Goal: Information Seeking & Learning: Learn about a topic

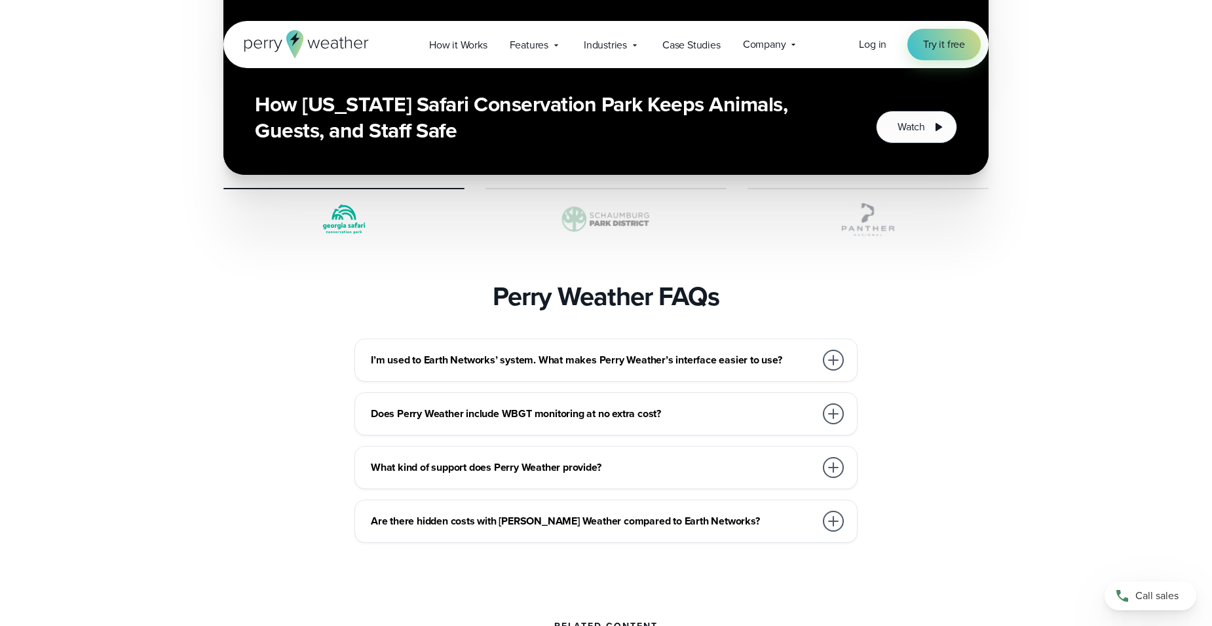
scroll to position [3407, 0]
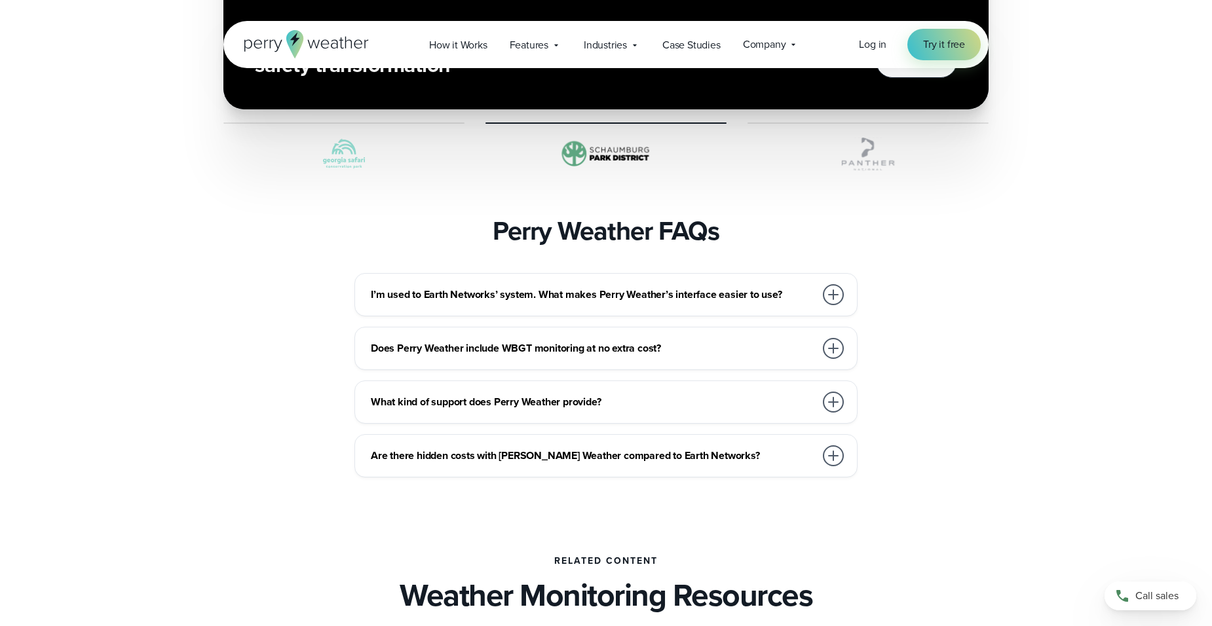
click at [837, 284] on div at bounding box center [833, 294] width 21 height 21
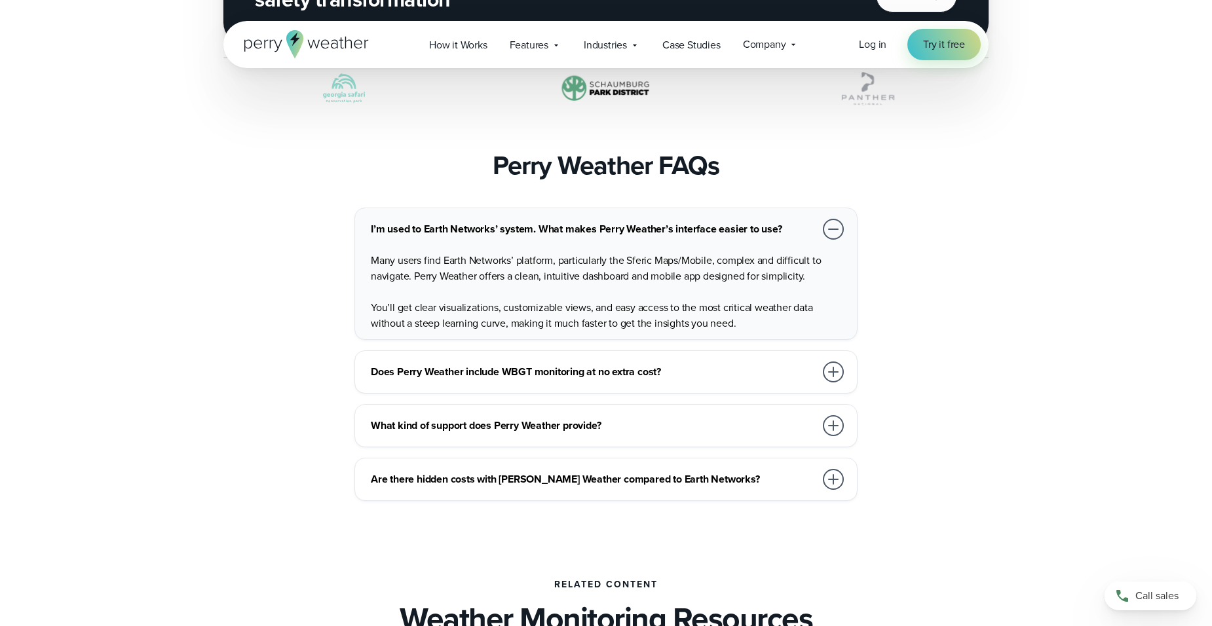
scroll to position [3538, 0]
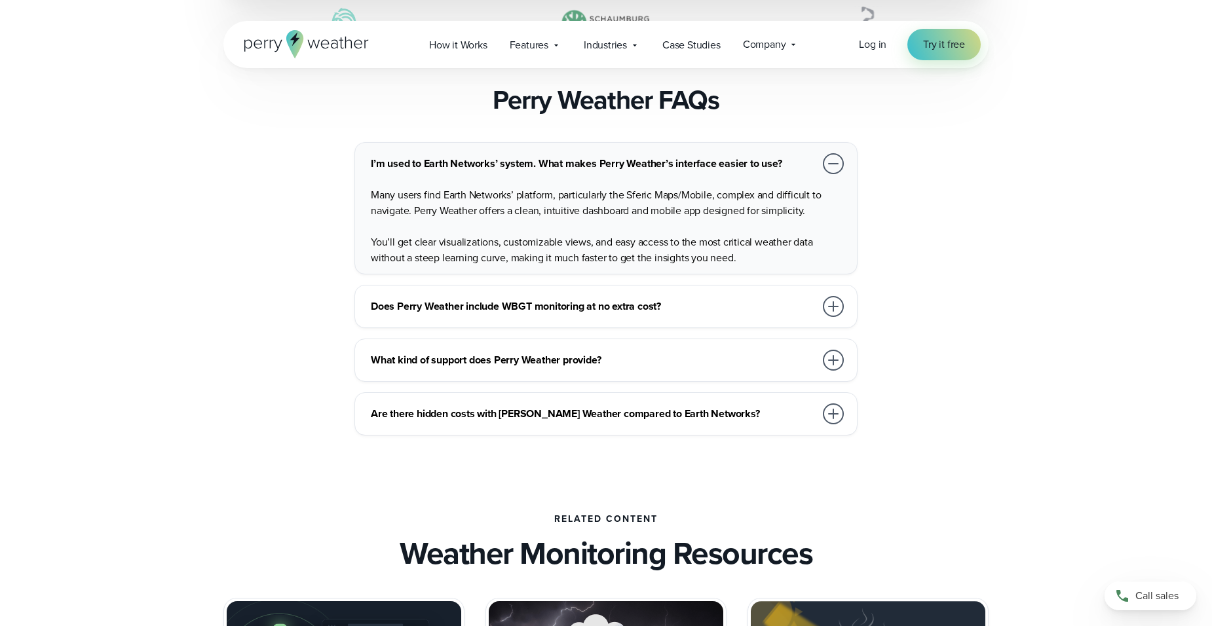
click at [835, 296] on div at bounding box center [833, 306] width 21 height 21
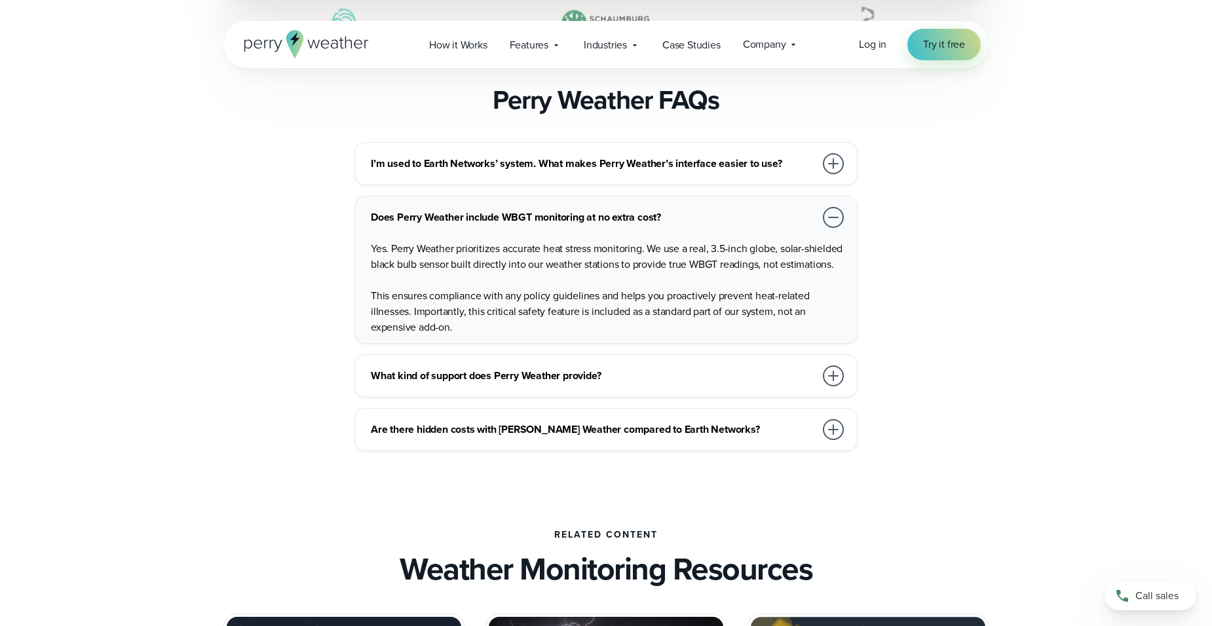
click at [831, 366] on div at bounding box center [833, 376] width 21 height 21
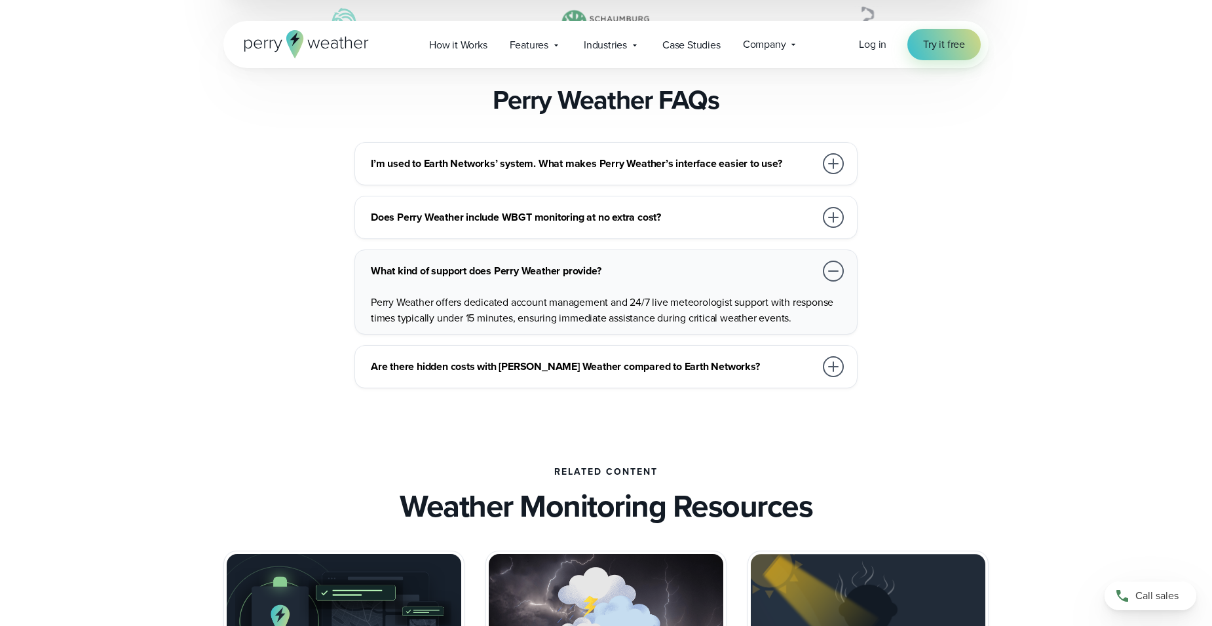
click at [831, 356] on div at bounding box center [833, 366] width 21 height 21
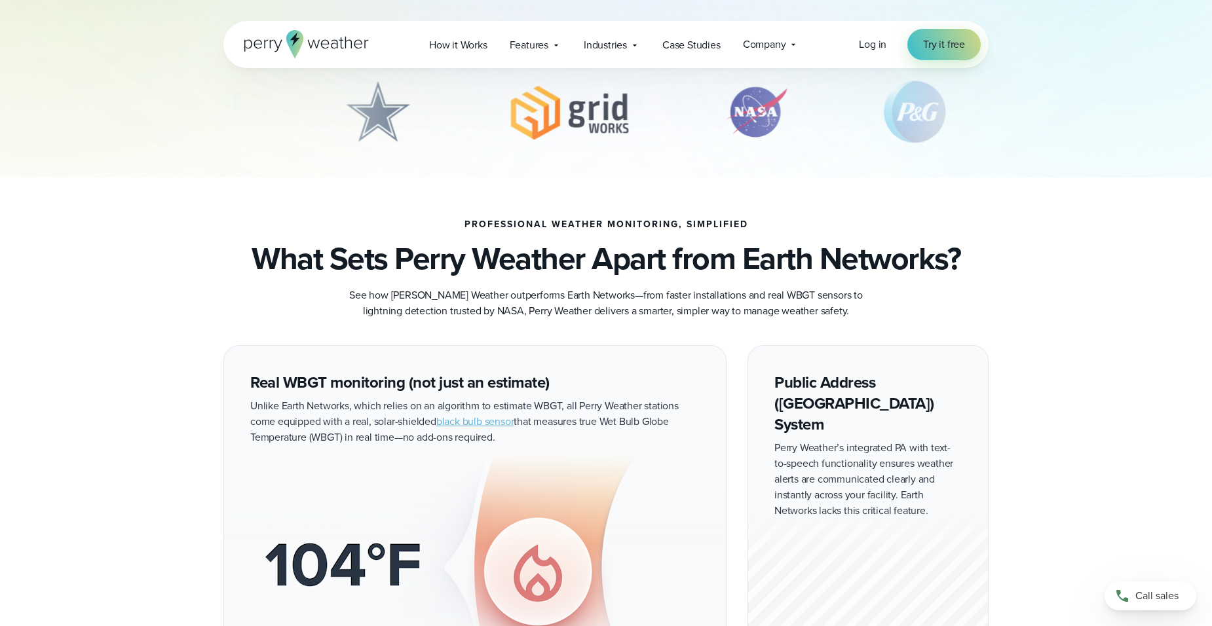
scroll to position [0, 0]
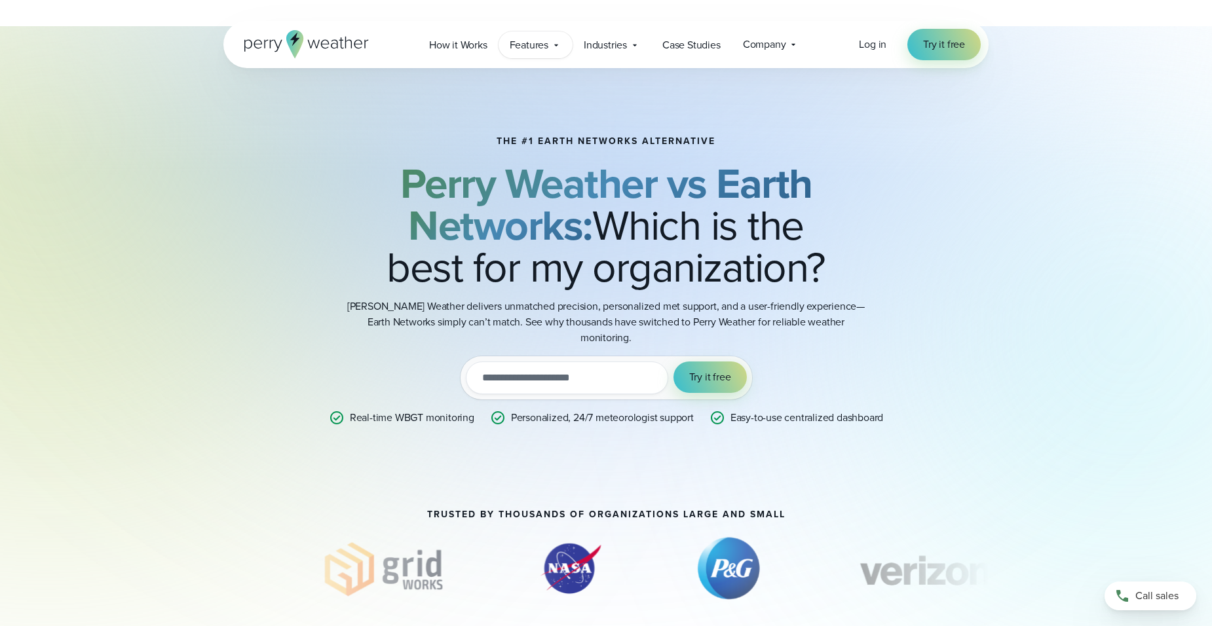
click at [535, 47] on span "Features" at bounding box center [529, 45] width 39 height 16
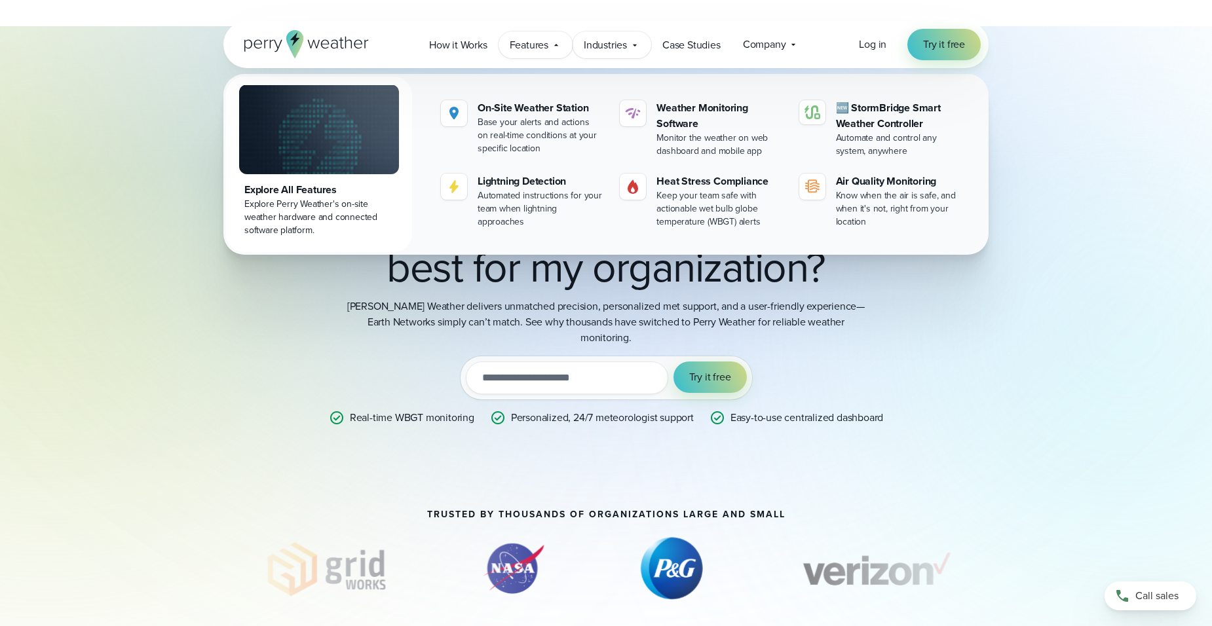
click at [594, 42] on span "Industries" at bounding box center [605, 45] width 43 height 16
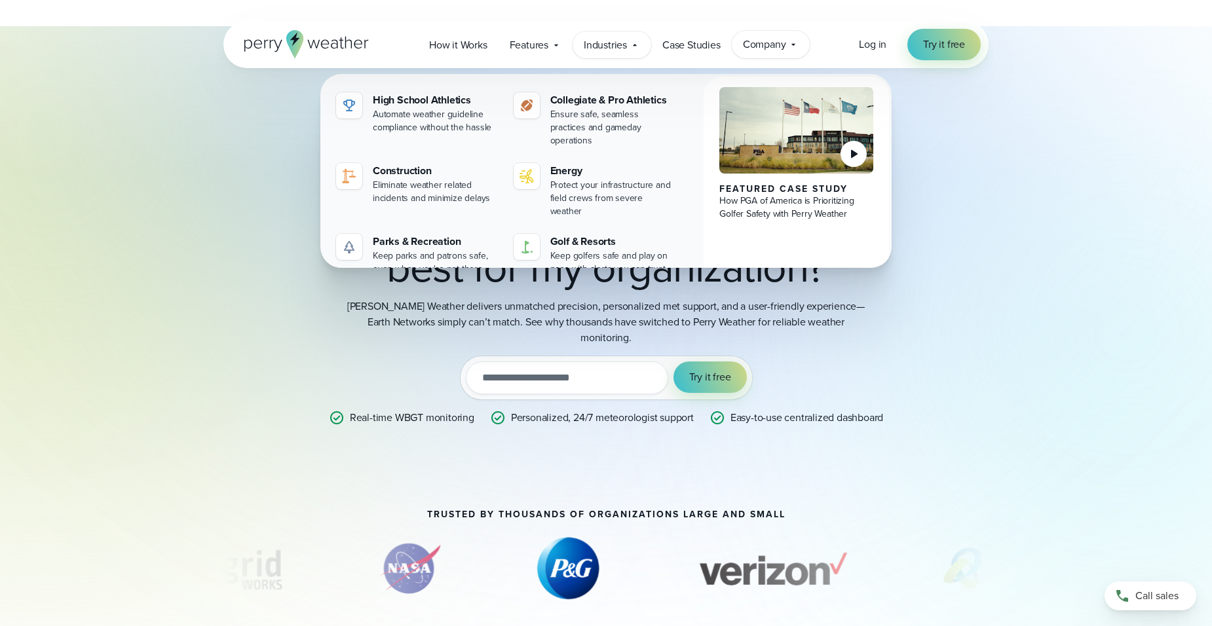
click at [749, 48] on span "Company" at bounding box center [764, 45] width 43 height 16
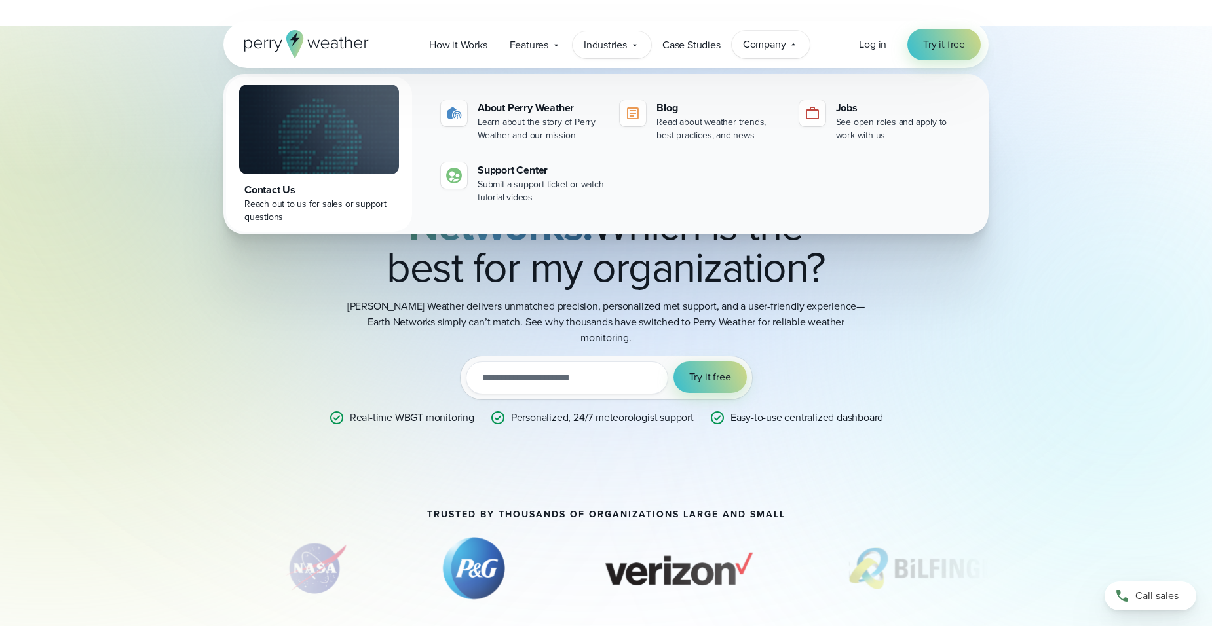
click at [616, 47] on span "Industries" at bounding box center [605, 45] width 43 height 16
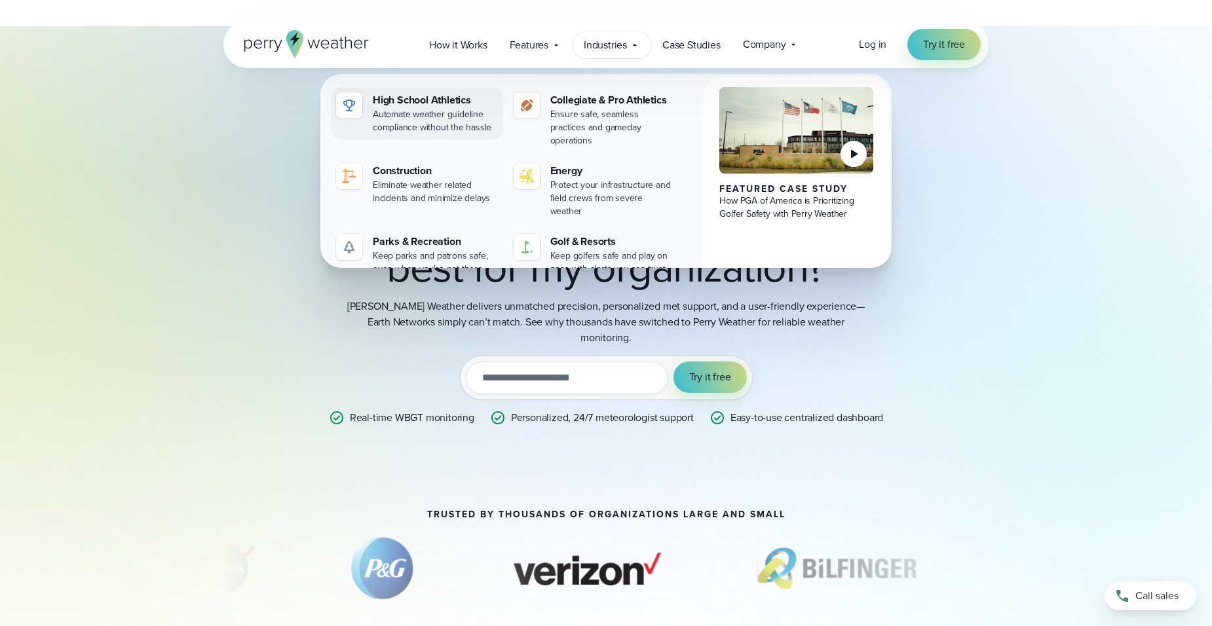
click at [413, 112] on div "Automate weather guideline compliance without the hassle" at bounding box center [435, 121] width 125 height 26
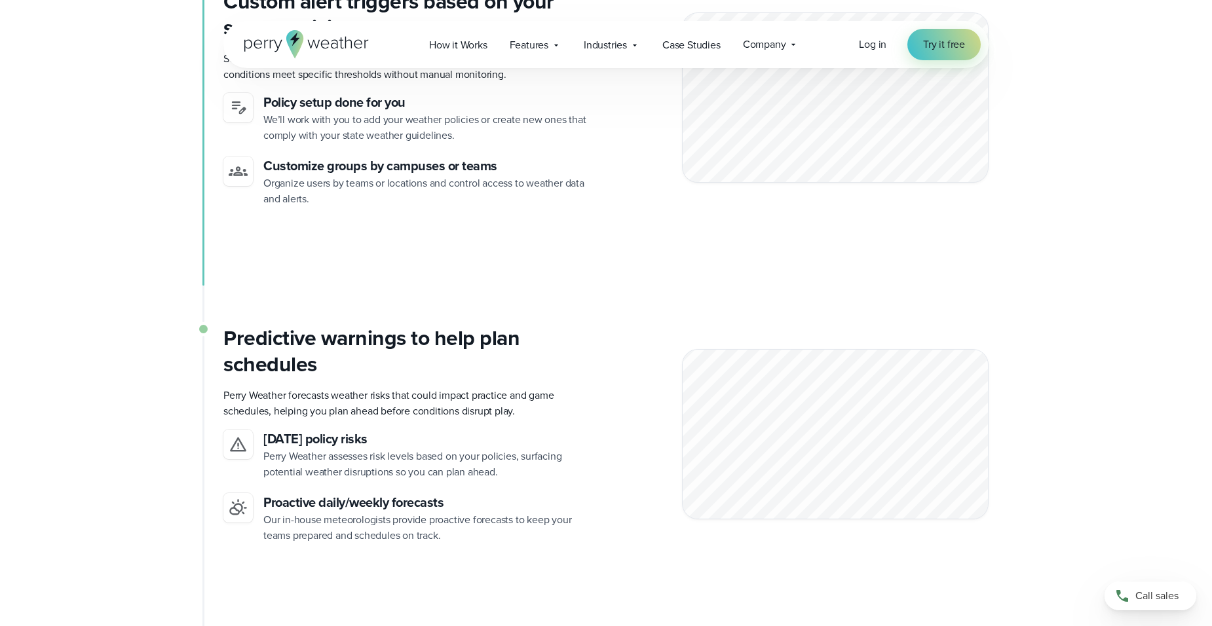
scroll to position [3407, 0]
